Goal: Task Accomplishment & Management: Manage account settings

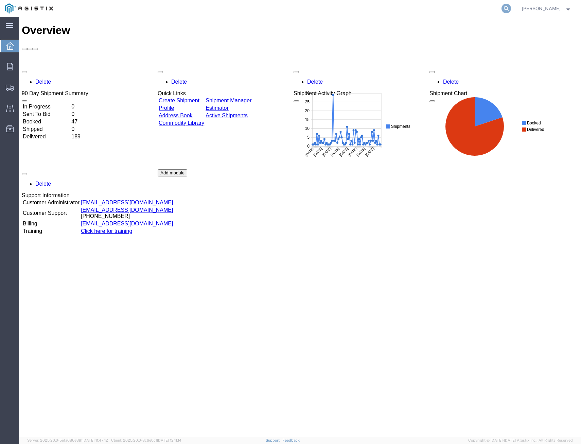
click at [503, 10] on icon at bounding box center [506, 9] width 10 height 10
click at [434, 5] on input "search" at bounding box center [398, 8] width 207 height 16
type input "412622"
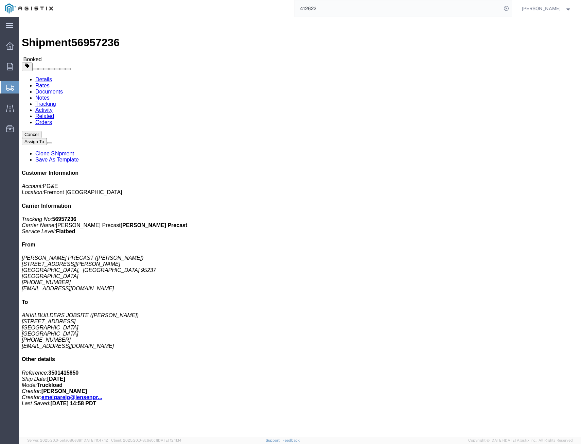
click link "Tracking"
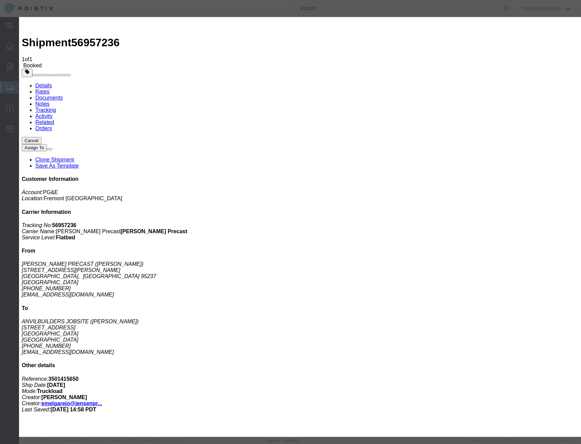
type input "[DATE]"
select select "DELIVRED"
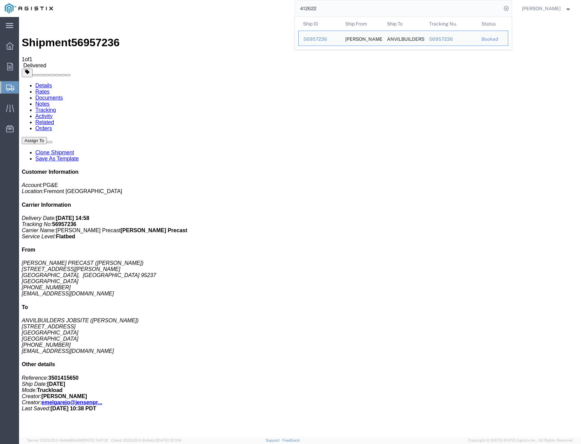
drag, startPoint x: 329, startPoint y: 6, endPoint x: 241, endPoint y: -4, distance: 88.9
click at [241, 0] on html "main_menu Created with Sketch. Collapse Menu Overview Orders Shipments Shipment…" at bounding box center [290, 222] width 581 height 444
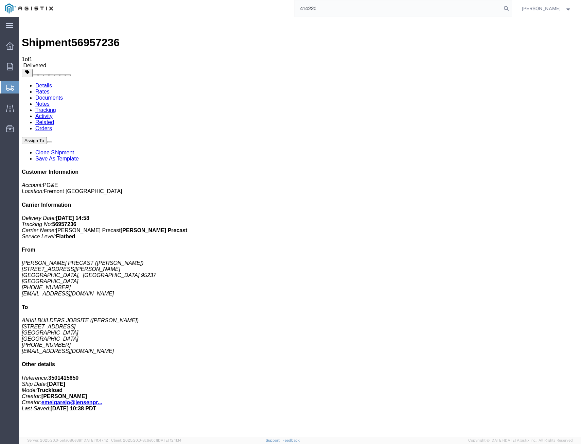
type input "414220"
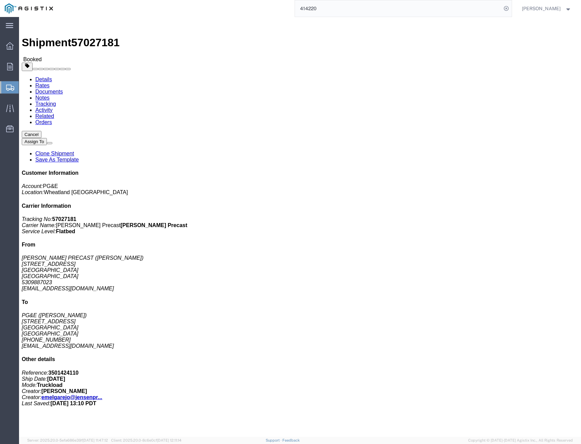
click link "Tracking"
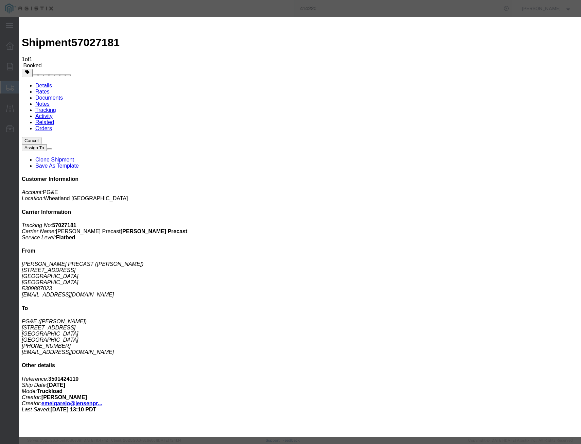
type input "[DATE]"
drag, startPoint x: 190, startPoint y: 85, endPoint x: 197, endPoint y: 88, distance: 8.3
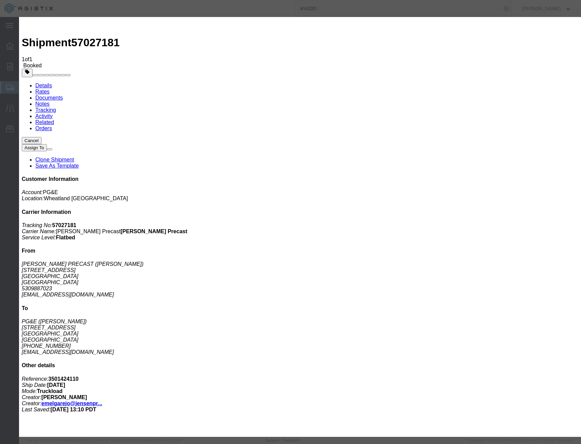
drag, startPoint x: 196, startPoint y: 97, endPoint x: 201, endPoint y: 99, distance: 4.7
select select "DELIVRED"
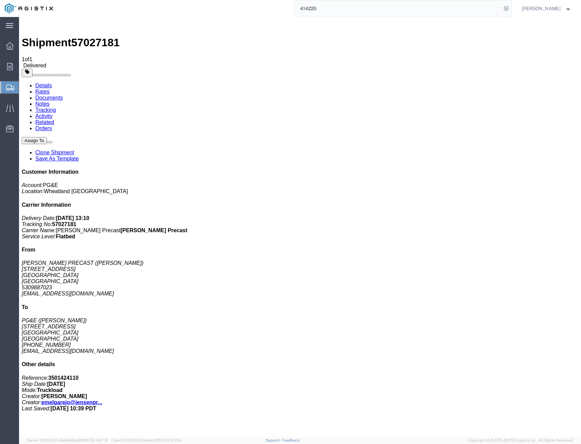
drag, startPoint x: 203, startPoint y: 2, endPoint x: 164, endPoint y: 2, distance: 39.7
click at [181, 2] on div "414220" at bounding box center [285, 8] width 454 height 17
type input "412622"
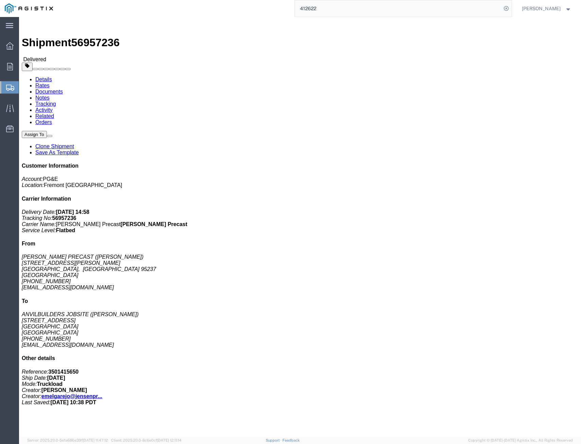
click link "Tracking"
